Goal: Information Seeking & Learning: Learn about a topic

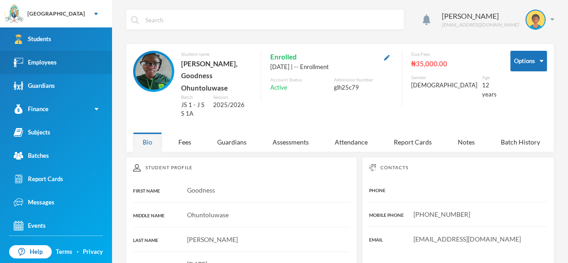
click at [47, 58] on div "Employees" at bounding box center [35, 63] width 43 height 10
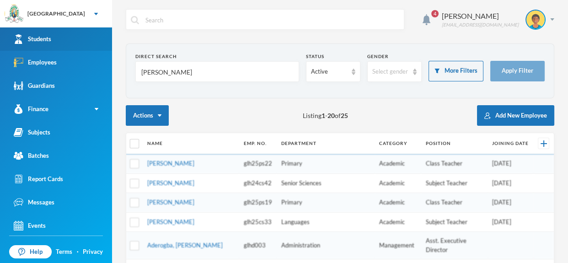
click at [47, 39] on div "Students" at bounding box center [33, 39] width 38 height 10
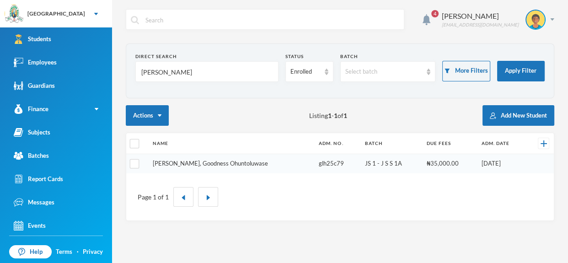
click at [202, 166] on link "[PERSON_NAME], Goodness Ohuntoluwase" at bounding box center [210, 163] width 115 height 7
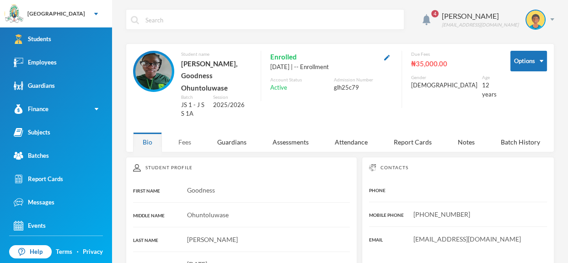
click at [187, 132] on div "Fees" at bounding box center [185, 142] width 32 height 20
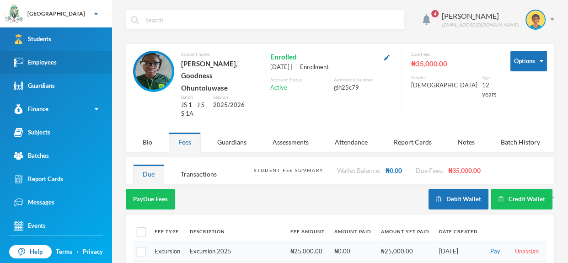
click at [72, 63] on link "Employees" at bounding box center [56, 62] width 112 height 23
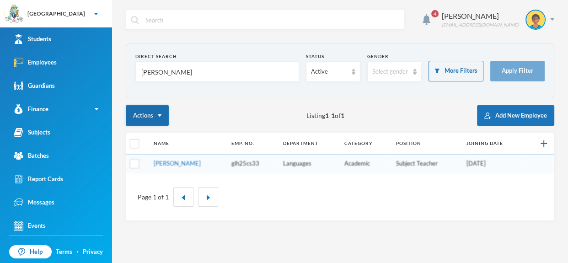
click at [152, 108] on button "Actions" at bounding box center [147, 115] width 43 height 21
click at [160, 79] on input "[PERSON_NAME]" at bounding box center [218, 72] width 154 height 21
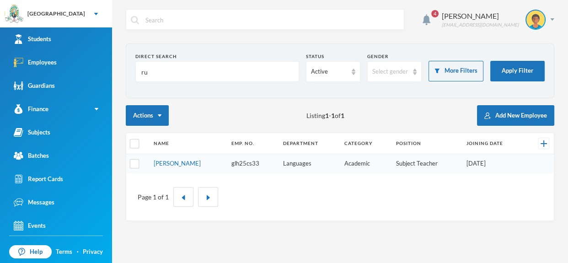
type input "r"
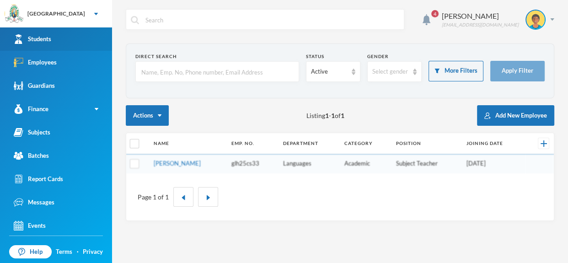
click at [59, 36] on link "Students" at bounding box center [56, 38] width 112 height 23
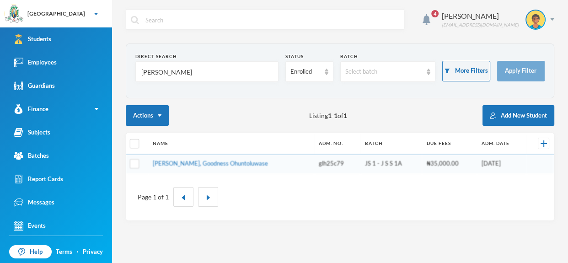
click at [188, 78] on input "[PERSON_NAME]" at bounding box center [207, 72] width 133 height 21
type input "o"
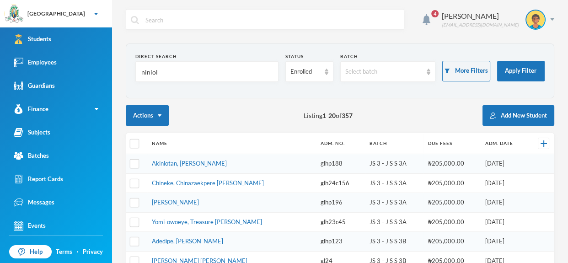
type input "niniola"
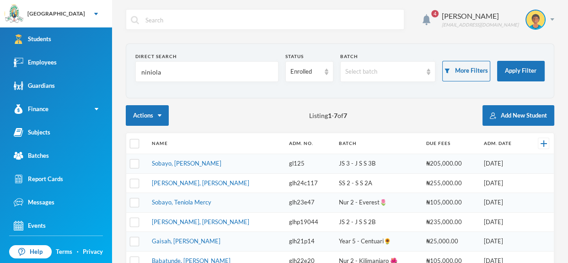
click at [178, 166] on link "Sobayo, [PERSON_NAME]" at bounding box center [186, 163] width 69 height 7
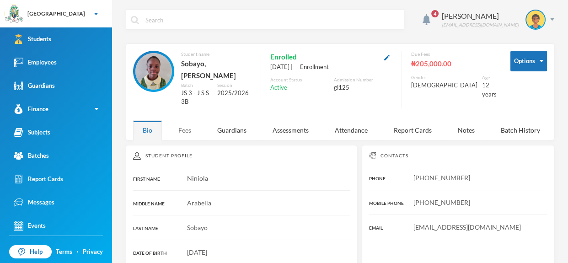
click at [183, 120] on div "Fees" at bounding box center [185, 130] width 32 height 20
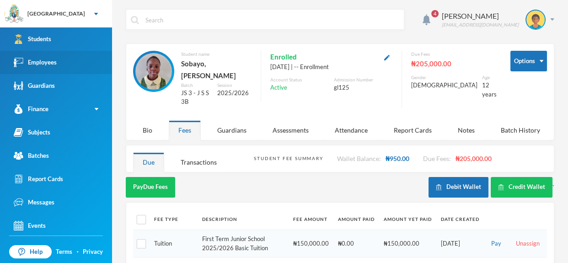
click at [76, 61] on link "Employees" at bounding box center [56, 62] width 112 height 23
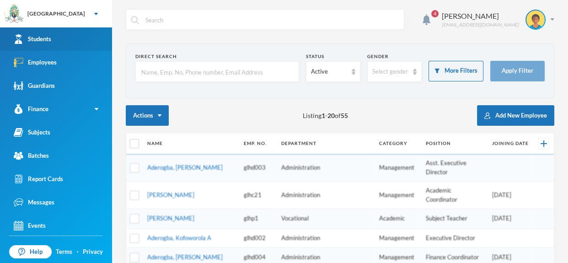
click at [78, 36] on link "Students" at bounding box center [56, 38] width 112 height 23
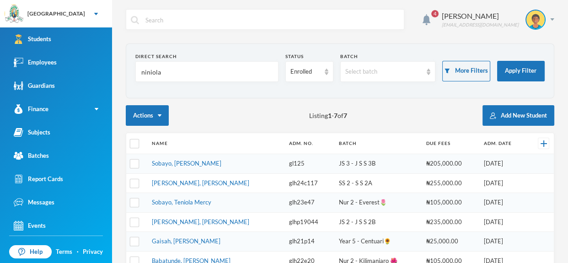
click at [216, 61] on div "niniola" at bounding box center [206, 71] width 143 height 21
click at [215, 70] on input "niniola" at bounding box center [207, 72] width 133 height 21
type input "n"
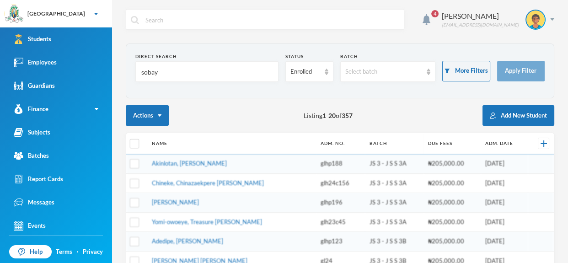
type input "sobayo"
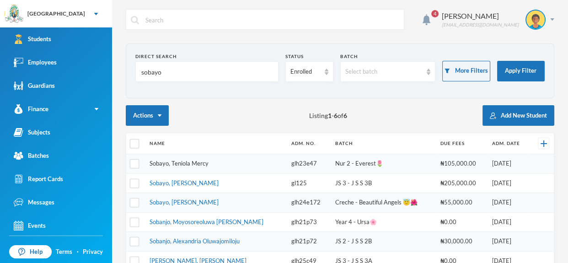
click at [193, 165] on link "Sobayo, Teniola Mercy" at bounding box center [179, 163] width 59 height 7
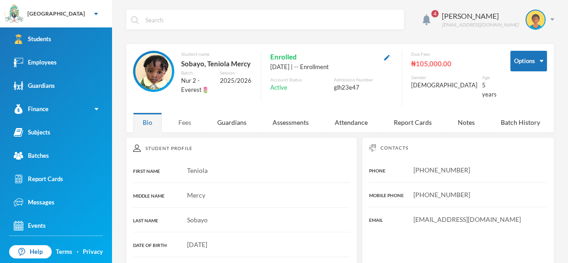
click at [180, 115] on div "Fees" at bounding box center [185, 123] width 32 height 20
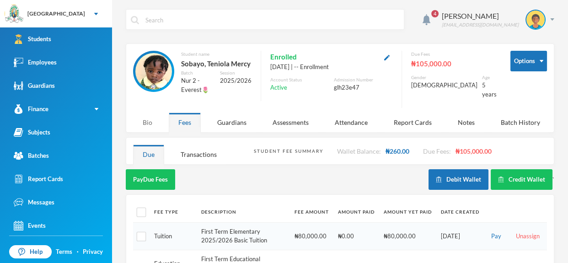
click at [145, 121] on div "Bio" at bounding box center [147, 123] width 29 height 20
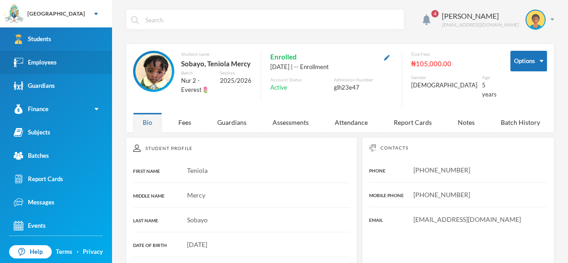
click at [49, 58] on div "Employees" at bounding box center [35, 63] width 43 height 10
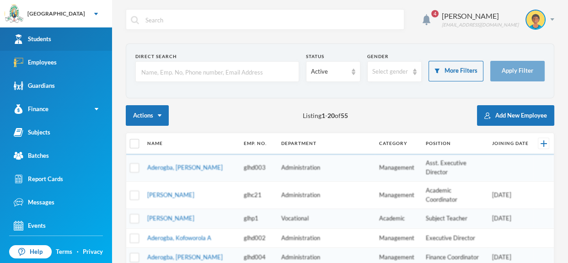
click at [62, 33] on link "Students" at bounding box center [56, 38] width 112 height 23
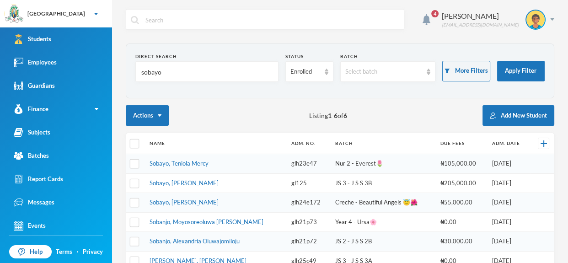
click at [163, 73] on input "sobayo" at bounding box center [207, 72] width 133 height 21
type input "s"
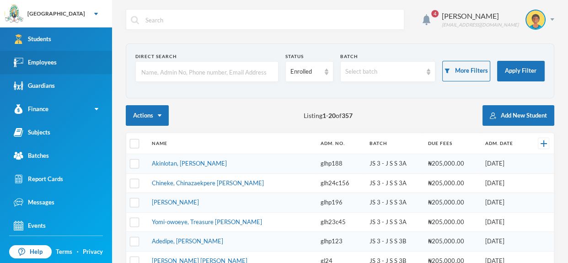
click at [50, 59] on div "Employees" at bounding box center [35, 63] width 43 height 10
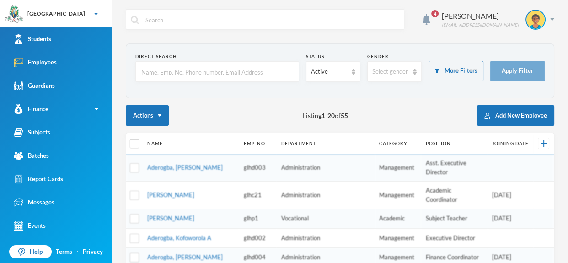
click at [149, 74] on input "text" at bounding box center [218, 72] width 154 height 21
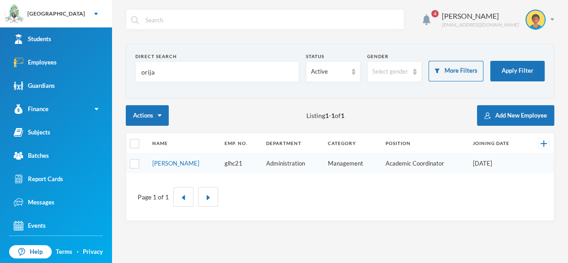
click at [168, 71] on input "orija" at bounding box center [218, 72] width 154 height 21
click at [164, 74] on input "orija" at bounding box center [218, 72] width 154 height 21
click at [155, 72] on input "orija" at bounding box center [218, 72] width 154 height 21
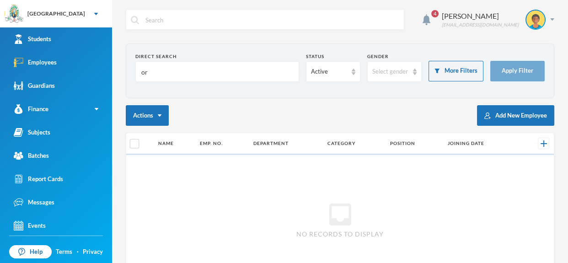
type input "o"
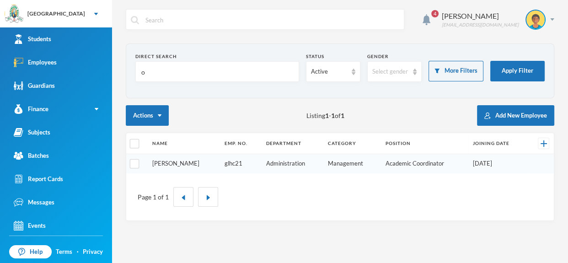
click at [173, 163] on link "[PERSON_NAME]" at bounding box center [175, 163] width 47 height 7
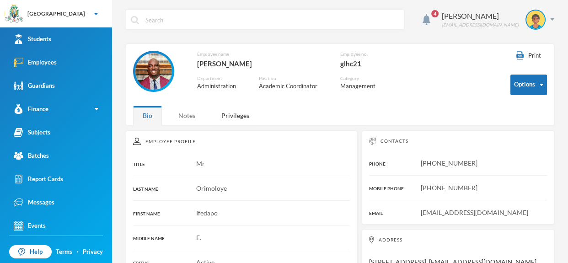
click at [189, 119] on div "Notes" at bounding box center [187, 116] width 36 height 20
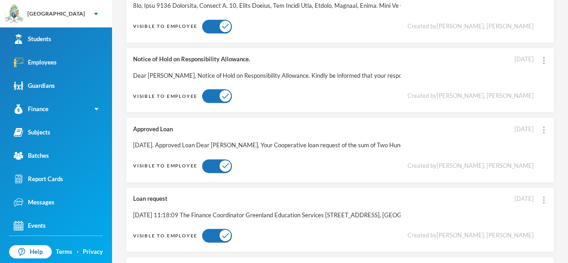
scroll to position [1022, 0]
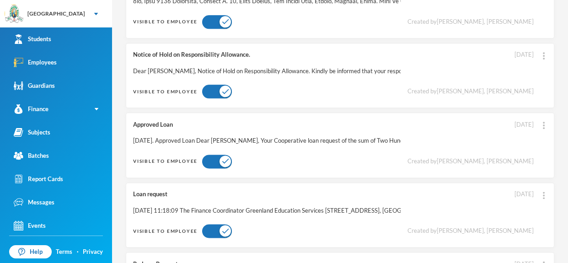
click at [309, 77] on div "Notice of Hold on Responsibility Allowance. Dear [PERSON_NAME], Notice of Hold …" at bounding box center [340, 75] width 429 height 65
click at [528, 77] on button "Edit Note" at bounding box center [524, 77] width 37 height 16
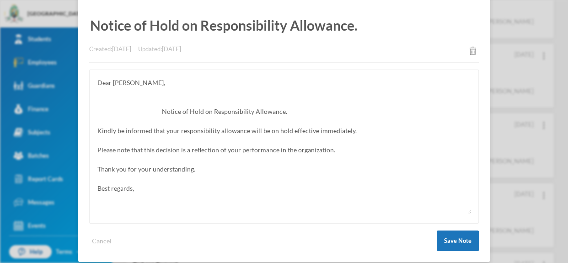
scroll to position [78, 0]
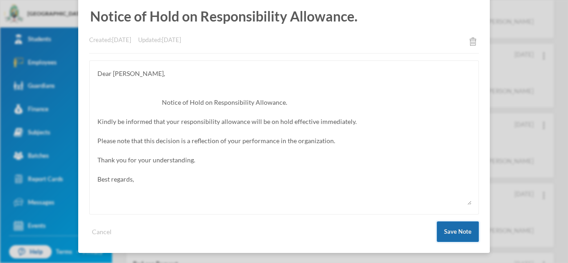
click at [472, 227] on button "Save Note" at bounding box center [458, 232] width 42 height 21
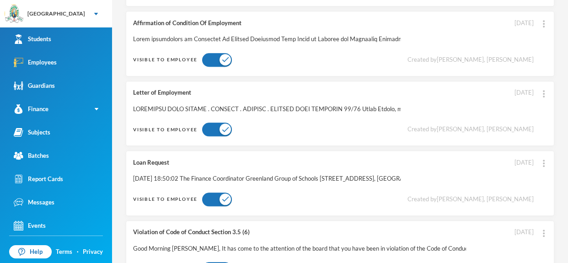
scroll to position [703, 0]
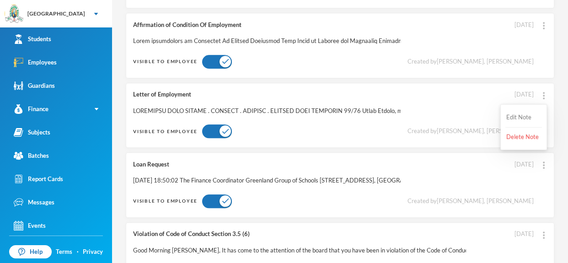
click at [526, 117] on button "Edit Note" at bounding box center [524, 117] width 37 height 16
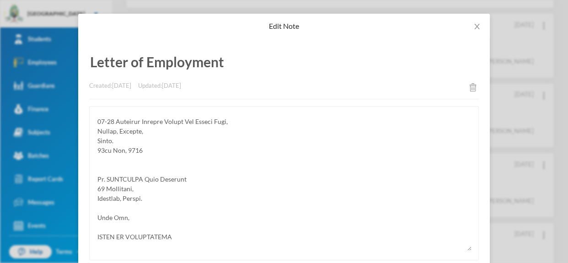
scroll to position [65, 0]
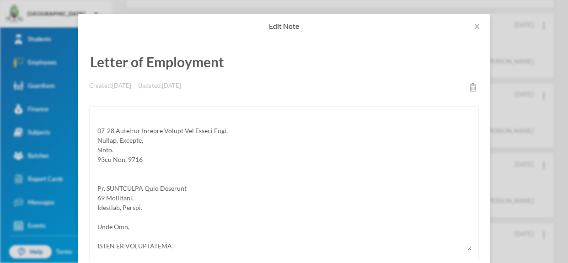
click at [502, 88] on div "Edit Note Letter of Employment Created: [DATE] Updated: [DATE] Cancel Save Note" at bounding box center [284, 131] width 568 height 263
click at [477, 23] on icon "icon: close" at bounding box center [477, 26] width 7 height 7
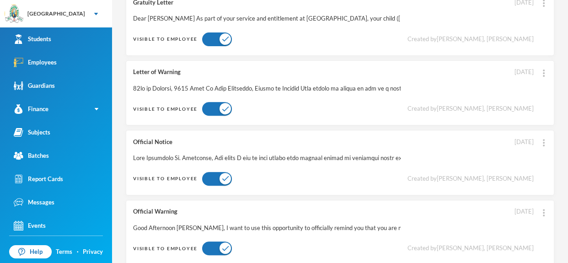
scroll to position [0, 0]
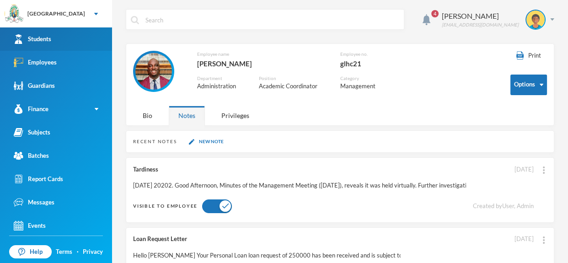
click at [49, 34] on div "Students" at bounding box center [33, 39] width 38 height 10
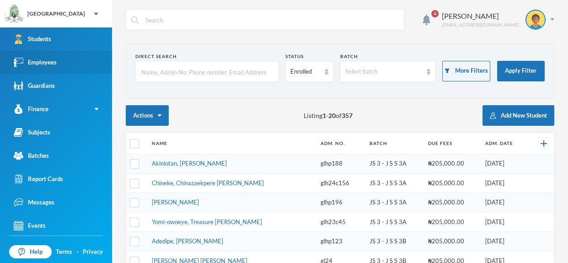
click at [47, 61] on div "Employees" at bounding box center [35, 63] width 43 height 10
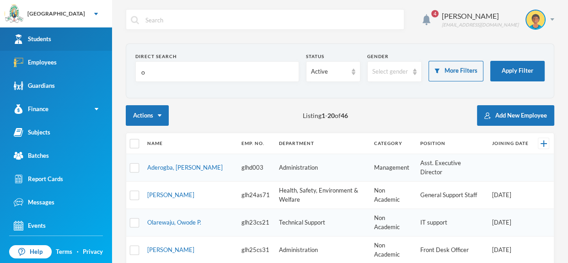
click at [81, 35] on link "Students" at bounding box center [56, 38] width 112 height 23
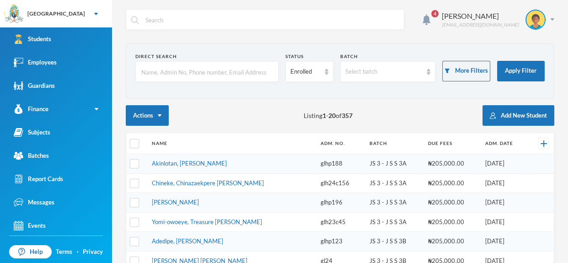
click at [257, 72] on input "text" at bounding box center [207, 72] width 133 height 21
click at [212, 22] on input "text" at bounding box center [272, 20] width 255 height 21
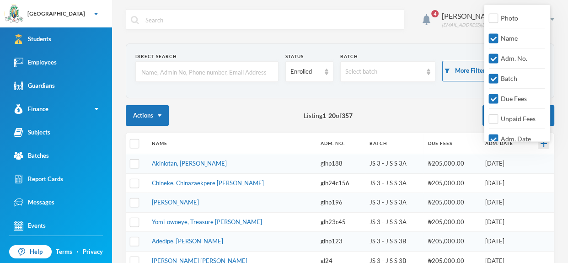
click at [541, 143] on img at bounding box center [544, 144] width 6 height 6
click at [497, 16] on input "Photo" at bounding box center [494, 19] width 10 height 10
checkbox input "true"
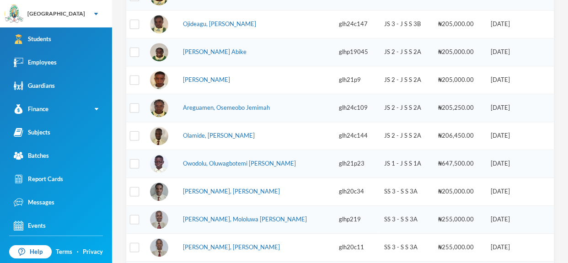
scroll to position [397, 0]
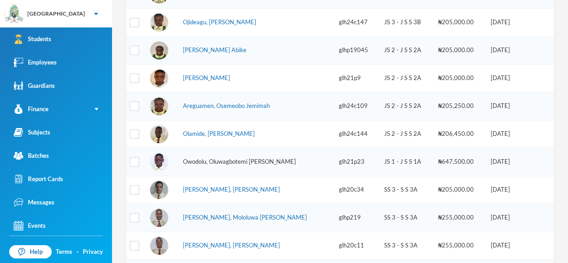
click at [247, 161] on link "Owodolu, Oluwagbotemi [PERSON_NAME]" at bounding box center [239, 161] width 113 height 7
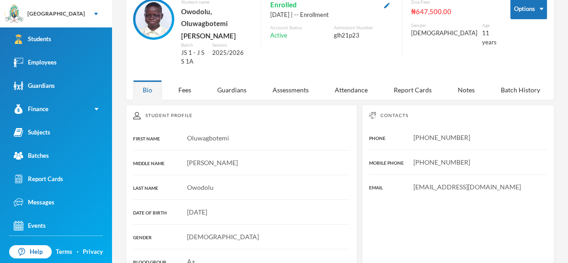
scroll to position [52, 0]
click at [183, 81] on div "Fees" at bounding box center [185, 91] width 32 height 20
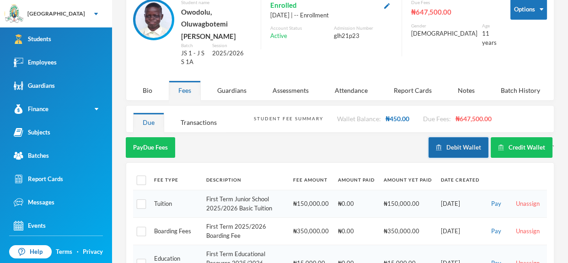
click at [457, 144] on button "Debit Wallet" at bounding box center [459, 147] width 60 height 21
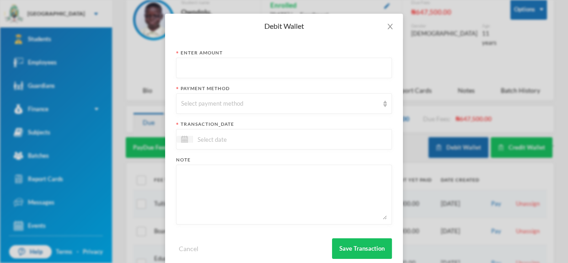
scroll to position [4, 0]
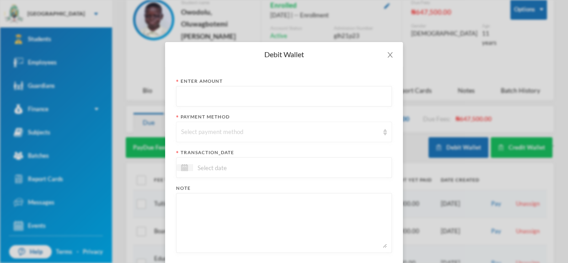
click at [386, 135] on img at bounding box center [386, 132] width 4 height 6
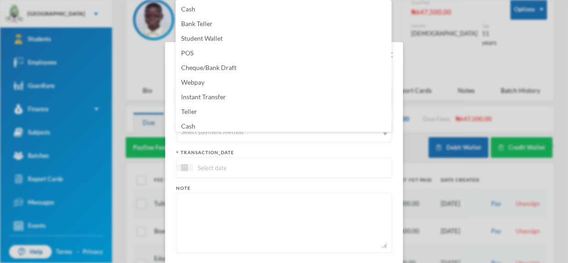
click at [143, 201] on div "Debit Wallet Enter Amount Payment Method Select payment method transaction_date…" at bounding box center [284, 131] width 568 height 263
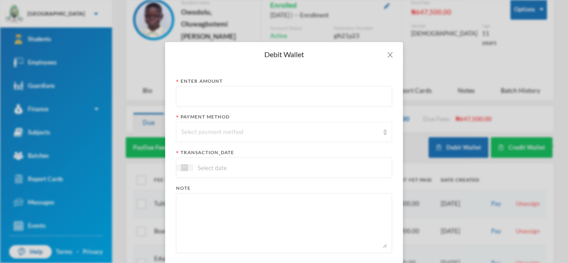
click at [386, 134] on img at bounding box center [386, 132] width 4 height 6
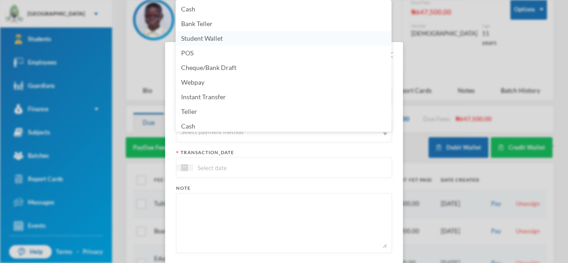
click at [309, 39] on li "Student Wallet" at bounding box center [284, 38] width 216 height 15
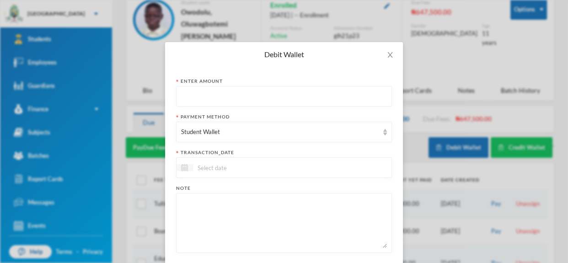
click at [190, 168] on div at bounding box center [185, 167] width 16 height 7
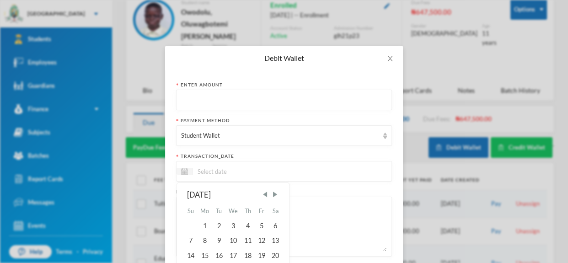
scroll to position [49, 0]
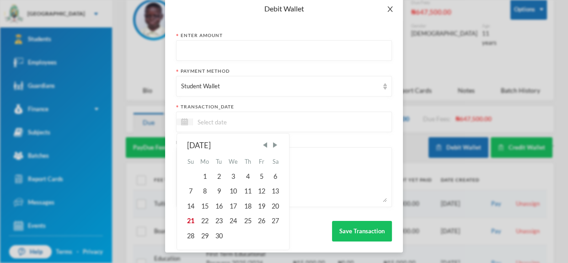
click at [388, 11] on icon "icon: close" at bounding box center [390, 8] width 7 height 7
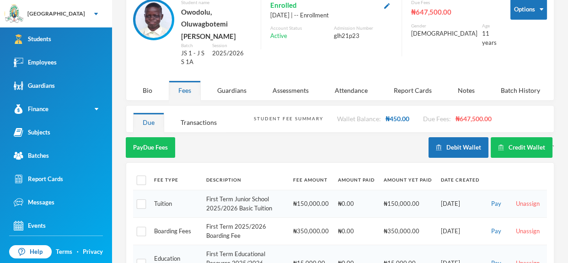
scroll to position [4, 0]
click at [505, 137] on button "Credit Wallet" at bounding box center [522, 147] width 62 height 21
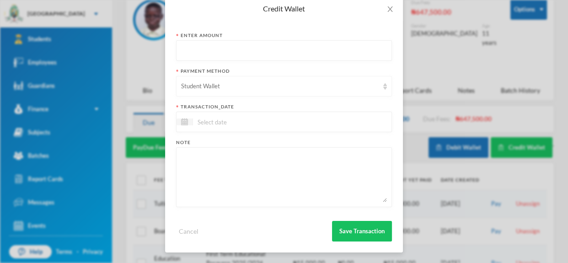
scroll to position [0, 0]
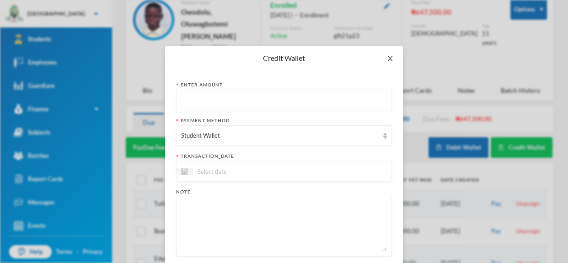
click at [392, 56] on icon "icon: close" at bounding box center [390, 58] width 7 height 7
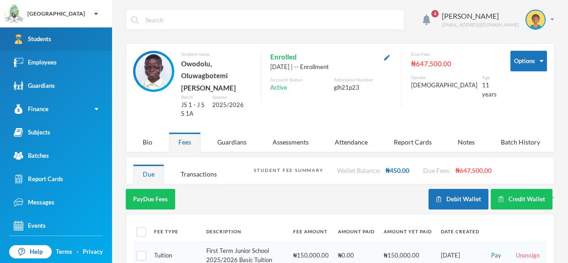
click at [59, 38] on link "Students" at bounding box center [56, 38] width 112 height 23
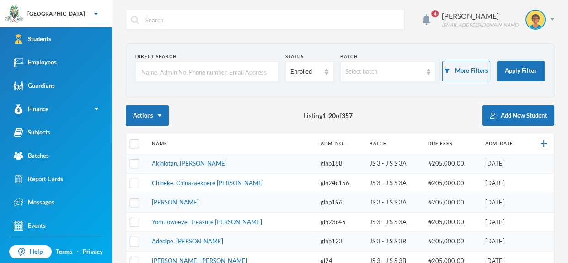
click at [179, 72] on input "text" at bounding box center [207, 72] width 133 height 21
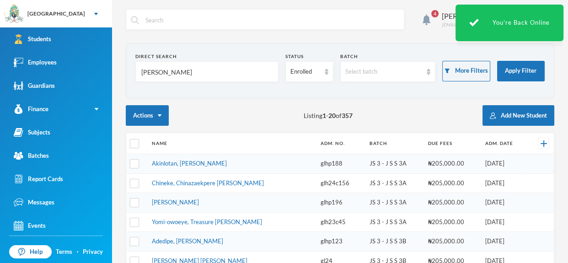
click at [252, 76] on input "[PERSON_NAME]" at bounding box center [207, 72] width 133 height 21
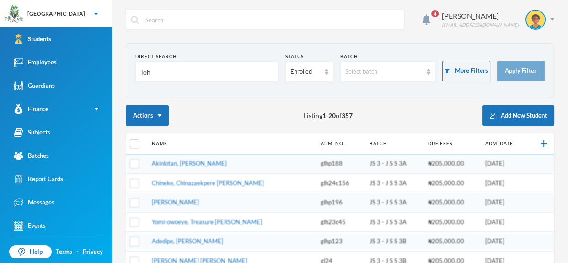
type input "[PERSON_NAME]"
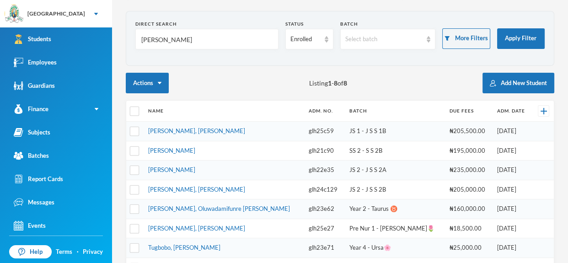
scroll to position [33, 0]
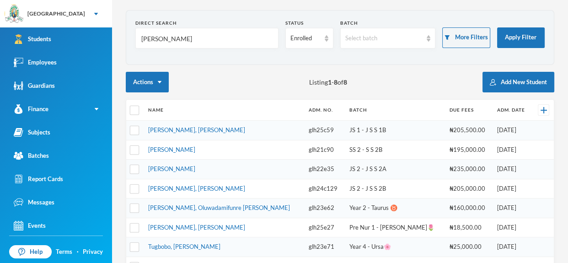
click at [182, 173] on link "[PERSON_NAME]" at bounding box center [171, 168] width 47 height 7
click at [199, 148] on link "[PERSON_NAME], [PERSON_NAME]" at bounding box center [196, 149] width 97 height 7
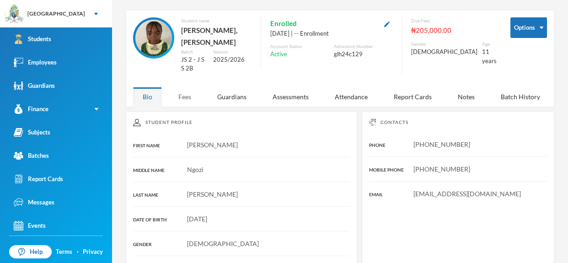
click at [183, 87] on div "Fees" at bounding box center [185, 97] width 32 height 20
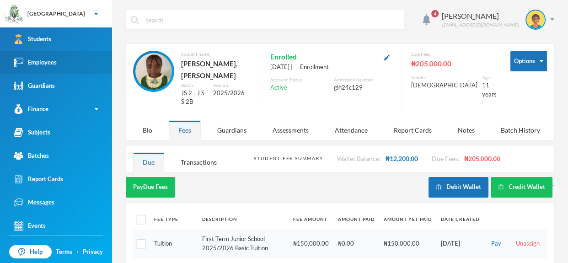
click at [58, 62] on link "Employees" at bounding box center [56, 62] width 112 height 23
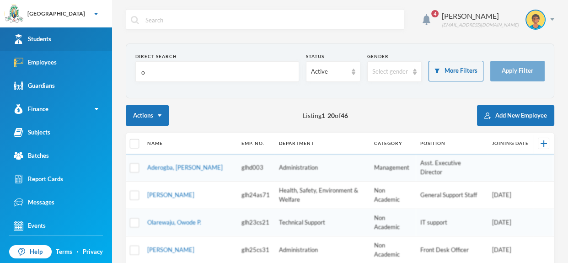
click at [61, 43] on link "Students" at bounding box center [56, 38] width 112 height 23
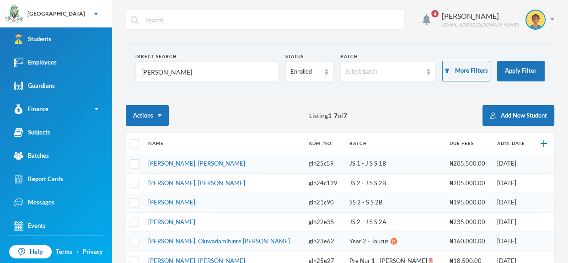
click at [162, 70] on input "[PERSON_NAME]" at bounding box center [207, 72] width 133 height 21
type input "j"
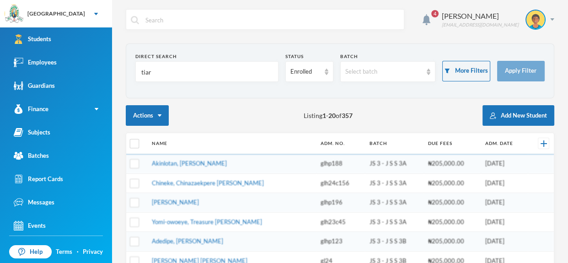
type input "tiara"
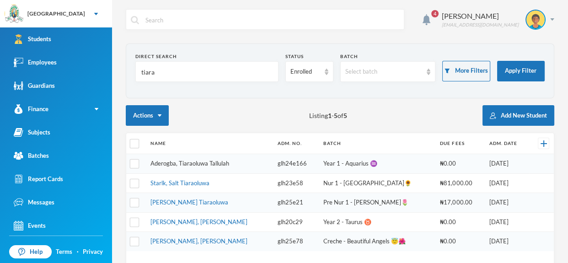
click at [223, 163] on link "Aderogba, Tiaraoluwa Tallulah" at bounding box center [190, 163] width 79 height 7
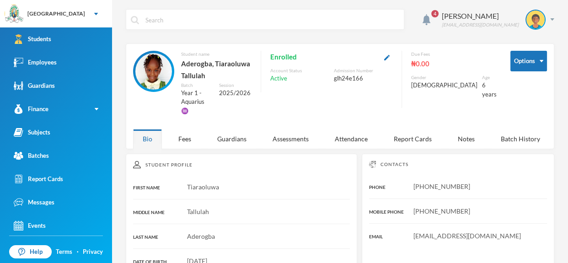
click at [149, 100] on div "Student name [PERSON_NAME], [PERSON_NAME] Year 1 - Aquarius ♒️ Session 2025/2026" at bounding box center [192, 88] width 119 height 74
click at [186, 131] on div "Fees" at bounding box center [185, 139] width 32 height 20
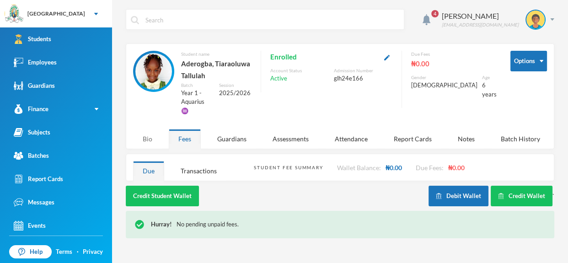
click at [146, 131] on div "Bio" at bounding box center [147, 139] width 29 height 20
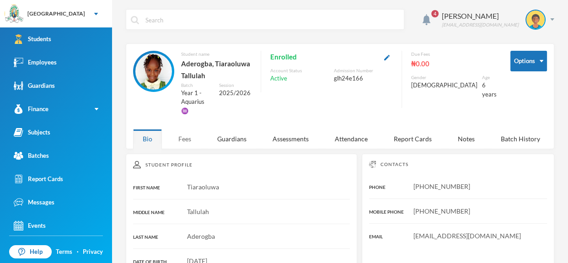
click at [194, 130] on div "Fees" at bounding box center [185, 139] width 32 height 20
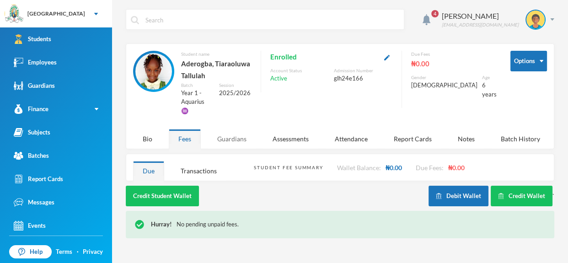
click at [244, 130] on div "Guardians" at bounding box center [232, 139] width 49 height 20
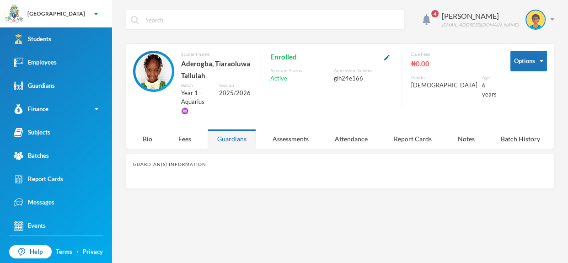
click at [244, 130] on div "Guardians" at bounding box center [232, 139] width 49 height 20
click at [181, 129] on div "Fees" at bounding box center [185, 139] width 32 height 20
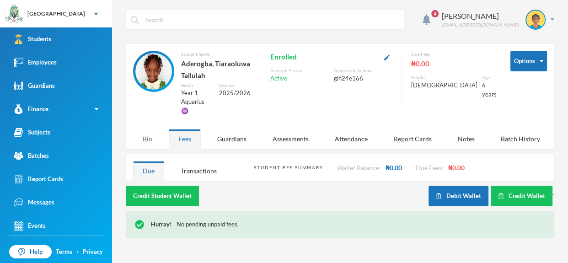
click at [151, 130] on div "Bio" at bounding box center [147, 139] width 29 height 20
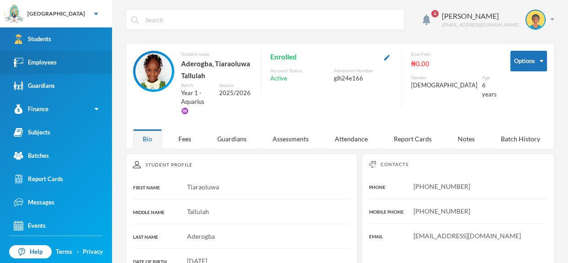
click at [87, 65] on link "Employees" at bounding box center [56, 62] width 112 height 23
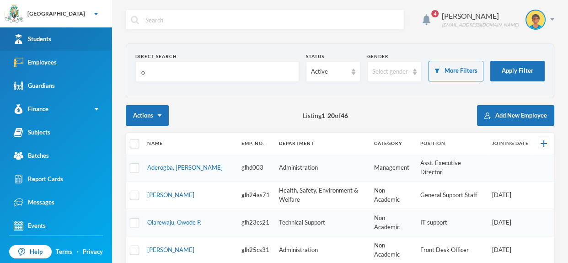
click at [91, 37] on link "Students" at bounding box center [56, 38] width 112 height 23
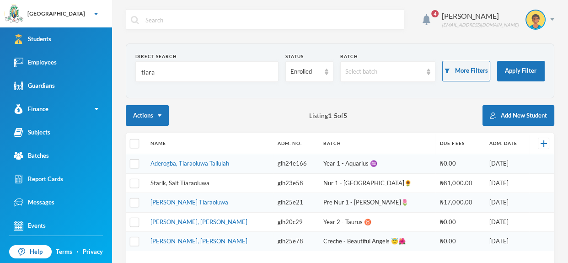
click at [202, 181] on link "Starlk, Salt Tiaraoluwa" at bounding box center [180, 182] width 59 height 7
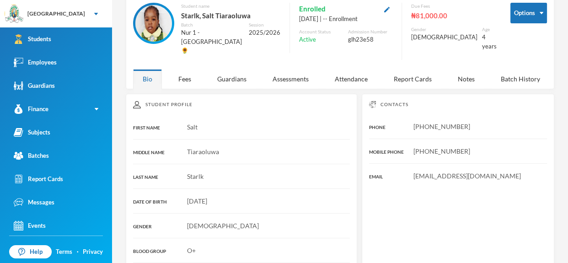
scroll to position [45, 0]
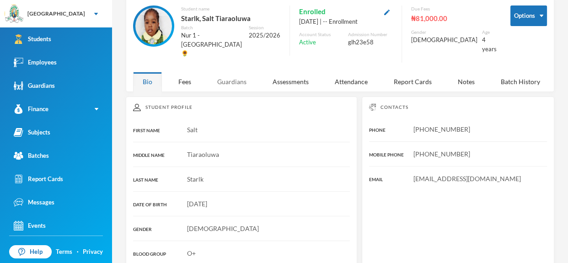
click at [236, 72] on div "Guardians" at bounding box center [232, 82] width 49 height 20
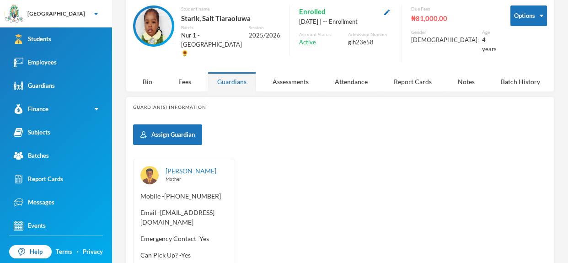
scroll to position [0, 0]
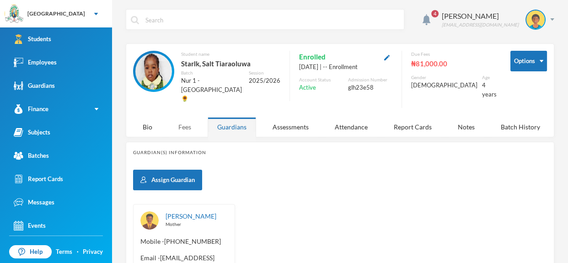
click at [184, 117] on div "Fees" at bounding box center [185, 127] width 32 height 20
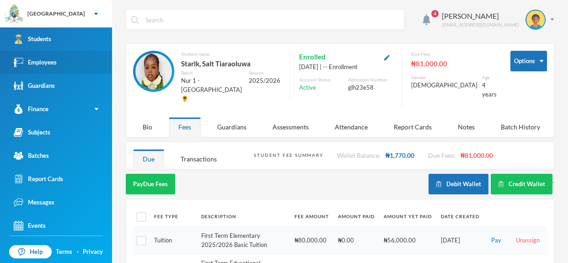
click at [43, 67] on div "Employees" at bounding box center [35, 63] width 43 height 10
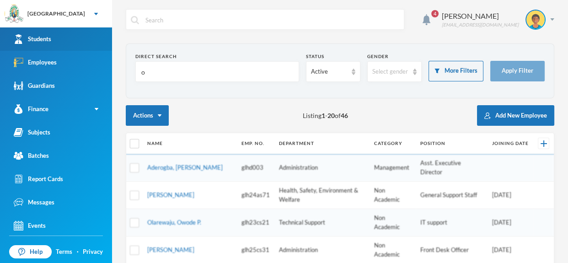
click at [54, 33] on link "Students" at bounding box center [56, 38] width 112 height 23
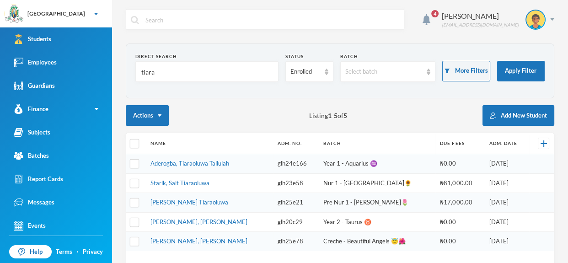
click at [157, 73] on input "tiara" at bounding box center [207, 72] width 133 height 21
click at [184, 72] on input "tiara" at bounding box center [207, 72] width 133 height 21
